Goal: Navigation & Orientation: Understand site structure

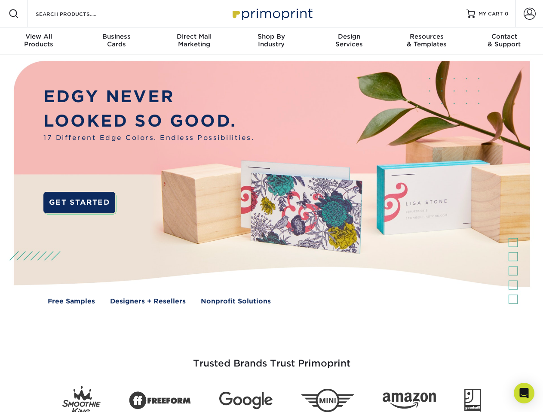
click at [271, 206] on img at bounding box center [271, 189] width 537 height 268
click at [14, 14] on span at bounding box center [14, 14] width 10 height 10
click at [529, 14] on span at bounding box center [529, 14] width 12 height 12
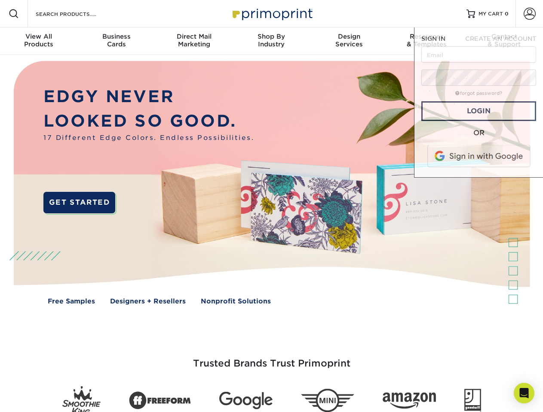
click at [39, 41] on div "View All Products" at bounding box center [38, 40] width 77 height 15
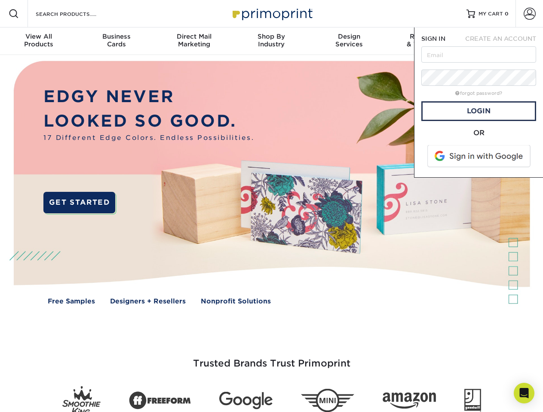
click at [116, 41] on div "Business Cards" at bounding box center [115, 40] width 77 height 15
click at [194, 41] on div "Direct Mail Marketing" at bounding box center [193, 40] width 77 height 15
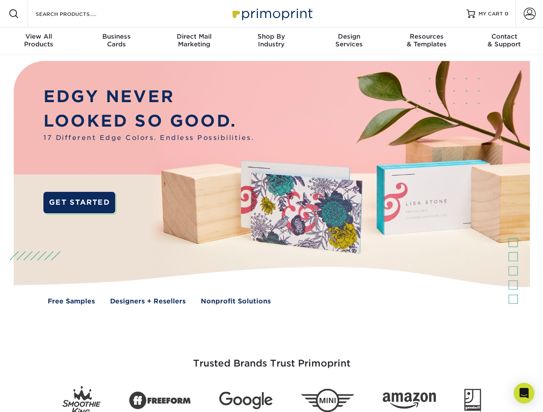
click at [271, 41] on div "Shop By Industry" at bounding box center [270, 40] width 77 height 15
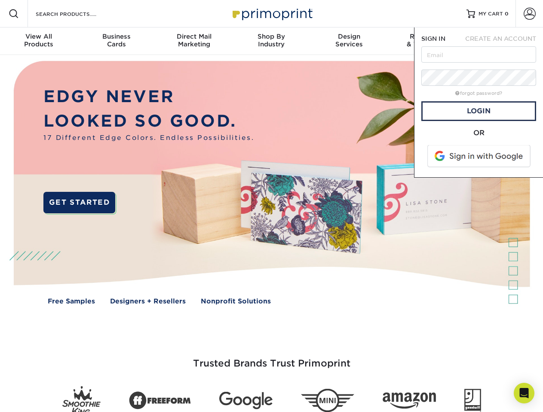
click at [349, 41] on div "Design Services" at bounding box center [348, 40] width 77 height 15
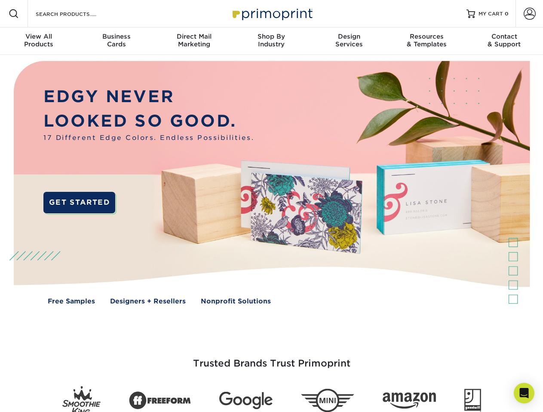
click at [426, 41] on span "SIGN IN" at bounding box center [433, 38] width 24 height 7
click at [504, 41] on div "Contact & Support" at bounding box center [503, 40] width 77 height 15
